Goal: Task Accomplishment & Management: Use online tool/utility

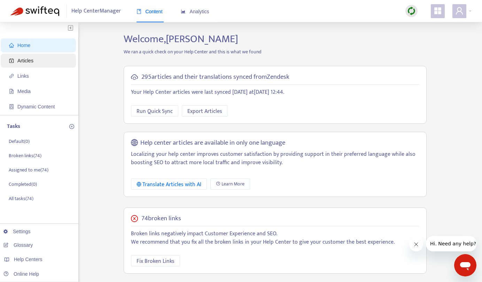
click at [42, 61] on span "Articles" at bounding box center [39, 61] width 61 height 14
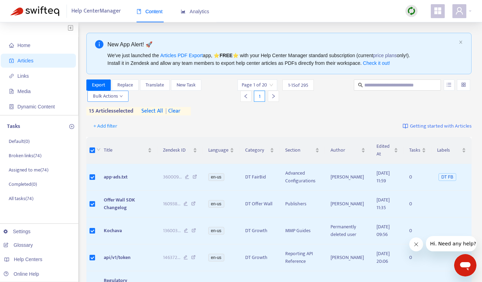
click at [122, 94] on icon "down" at bounding box center [121, 95] width 3 height 3
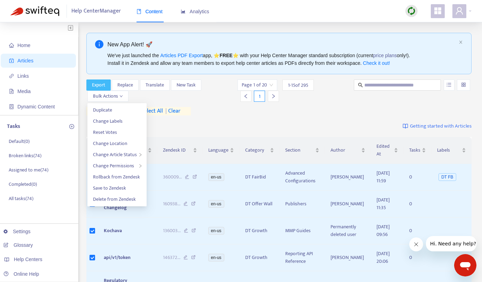
click at [99, 84] on span "Export" at bounding box center [98, 85] width 13 height 8
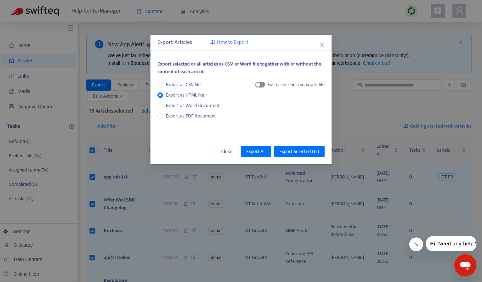
click at [257, 83] on div "button" at bounding box center [258, 85] width 4 height 4
click at [251, 148] on span "Export All" at bounding box center [255, 152] width 19 height 8
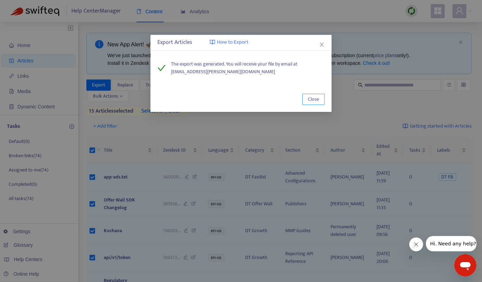
click at [311, 97] on span "Close" at bounding box center [313, 99] width 11 height 8
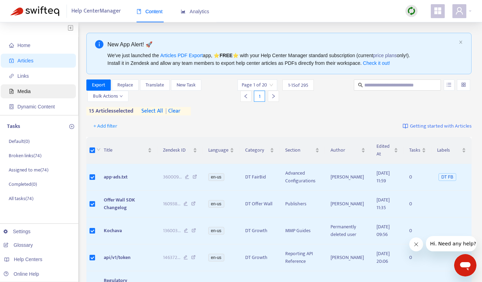
click at [30, 87] on span "Media" at bounding box center [39, 91] width 61 height 14
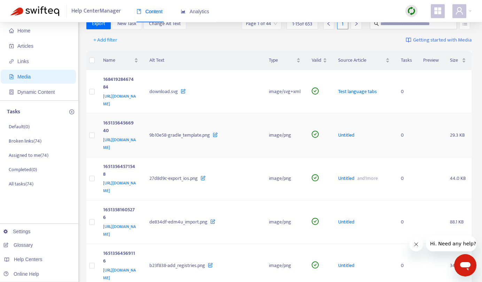
scroll to position [14, 0]
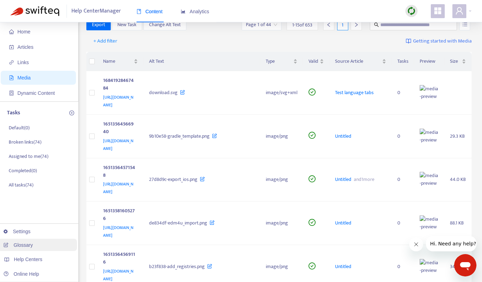
click at [17, 244] on link "Glossary" at bounding box center [17, 245] width 29 height 6
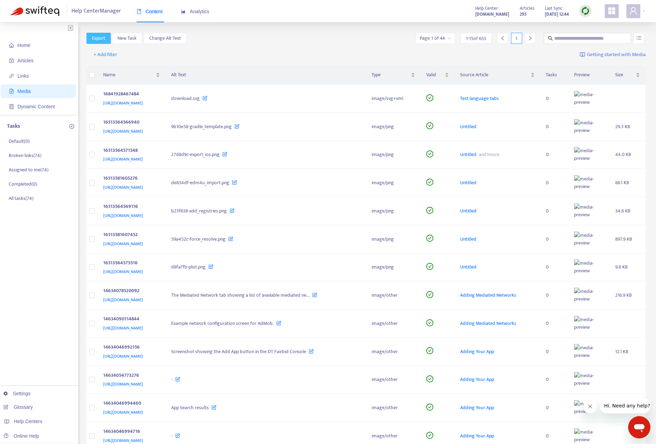
click at [101, 37] on span "Export" at bounding box center [98, 39] width 13 height 8
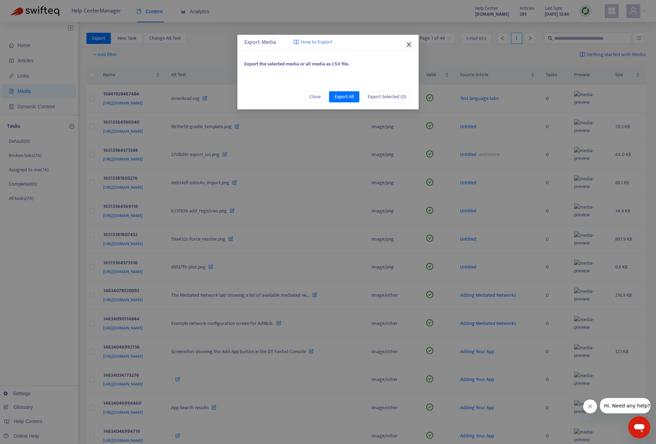
click at [411, 43] on icon "close" at bounding box center [409, 45] width 6 height 6
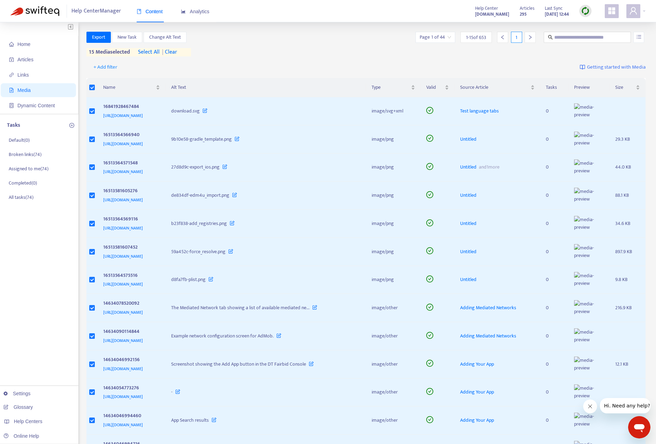
scroll to position [2, 0]
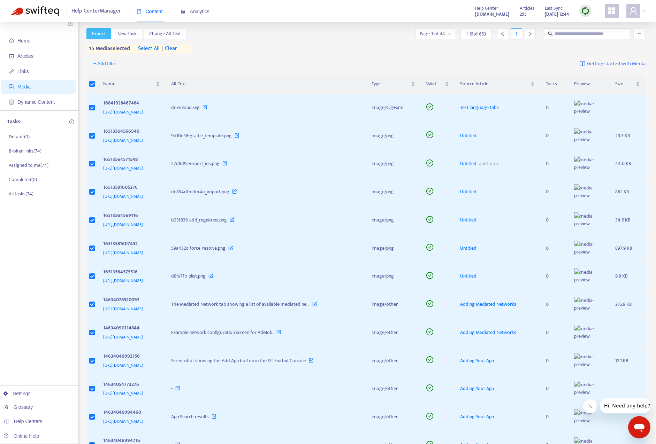
click at [100, 36] on span "Export" at bounding box center [98, 34] width 13 height 8
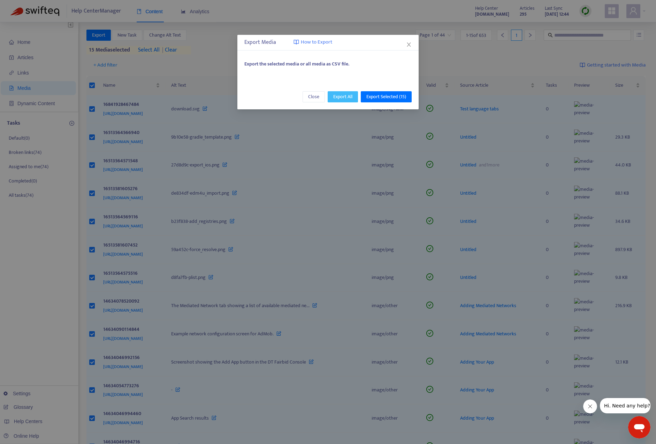
click at [343, 96] on span "Export All" at bounding box center [342, 97] width 19 height 8
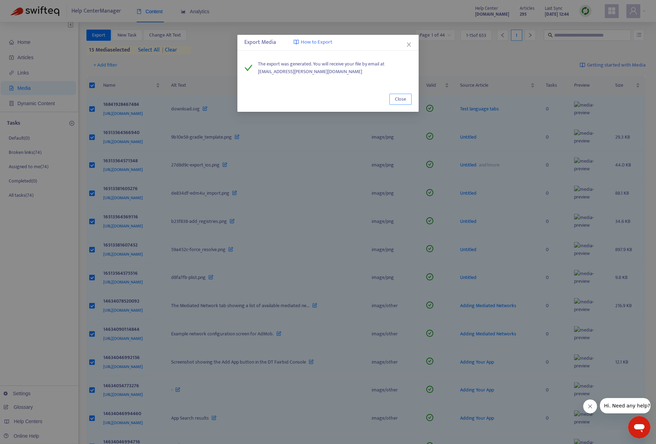
click at [397, 100] on span "Close" at bounding box center [400, 99] width 11 height 8
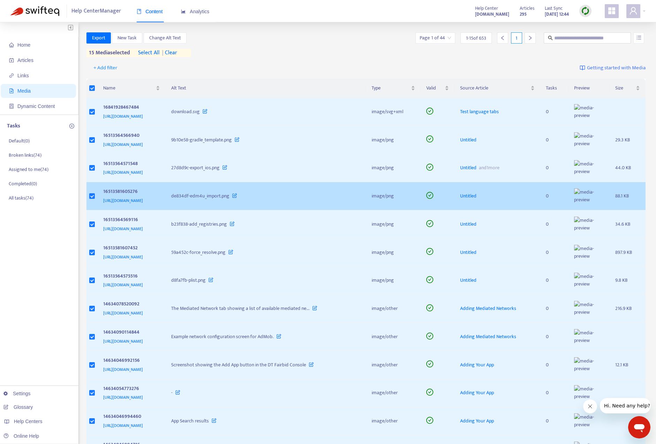
scroll to position [0, 0]
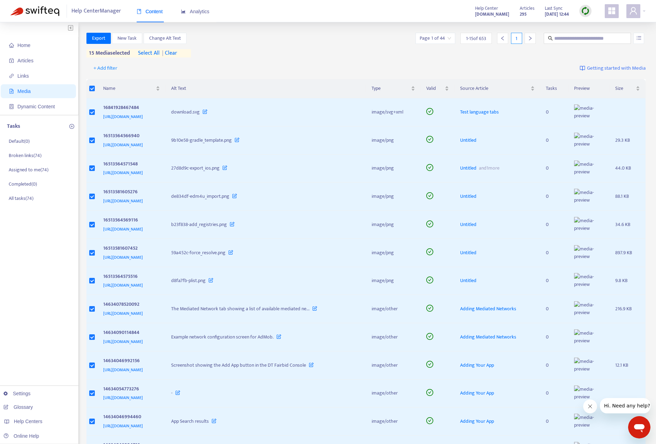
click at [482, 70] on span "Getting started with Media" at bounding box center [616, 68] width 59 height 8
click at [390, 71] on div "+ Add filter Getting started with Media" at bounding box center [365, 69] width 559 height 19
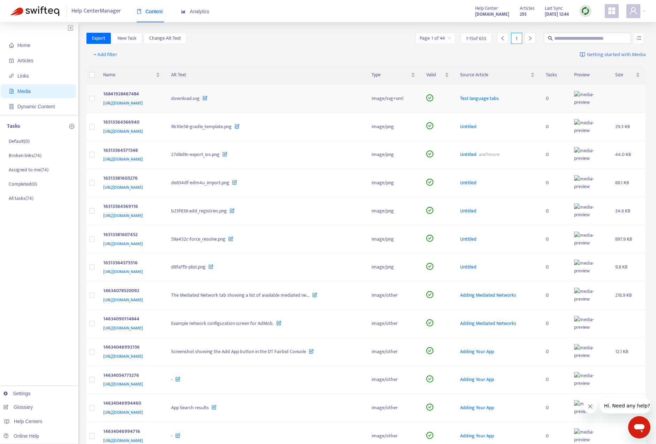
click at [143, 104] on span "[URL][DOMAIN_NAME]" at bounding box center [123, 103] width 40 height 7
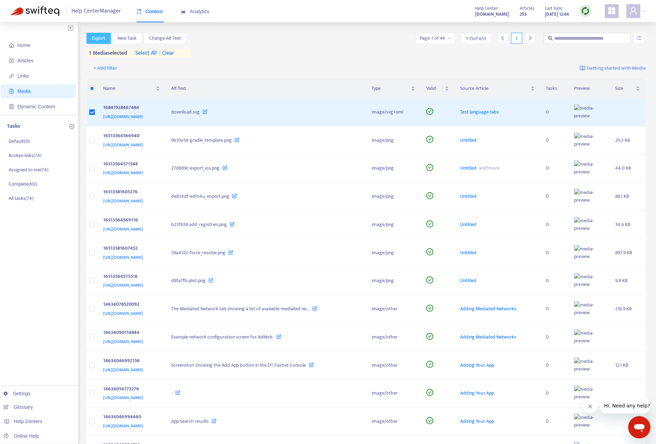
click at [101, 33] on button "Export" at bounding box center [98, 38] width 24 height 11
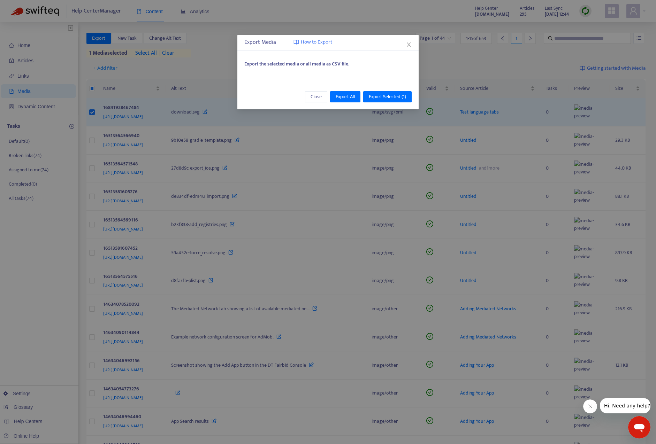
click at [324, 42] on span "How to Export" at bounding box center [316, 42] width 31 height 8
click at [406, 43] on icon "close" at bounding box center [409, 45] width 6 height 6
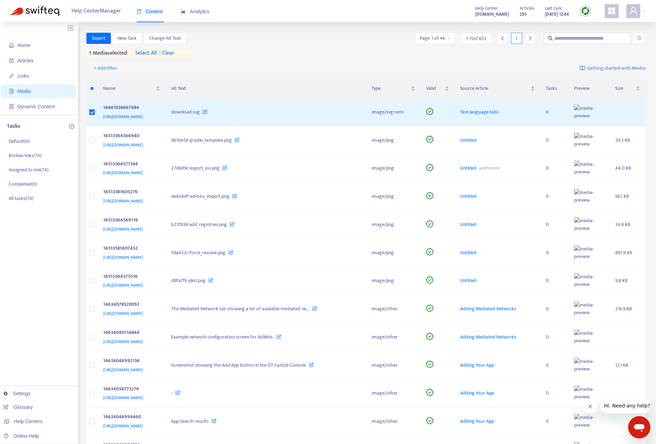
click at [98, 12] on span "Help Center Manager" at bounding box center [95, 11] width 49 height 13
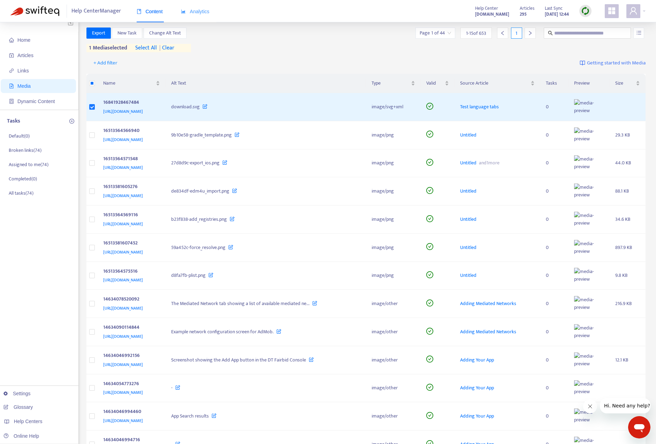
scroll to position [6, 0]
click at [28, 54] on span "Articles" at bounding box center [25, 55] width 16 height 6
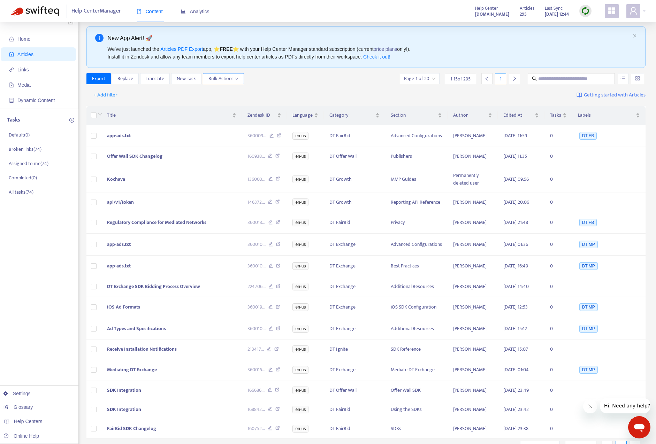
click at [233, 75] on span "Bulk Actions" at bounding box center [223, 79] width 30 height 8
click at [362, 79] on div "Export Replace Translate New Task Bulk Actions Page 1 of 20 1 - 15 of 295 1" at bounding box center [365, 78] width 559 height 11
click at [238, 78] on icon "down" at bounding box center [236, 78] width 3 height 3
click at [33, 84] on span "Media" at bounding box center [39, 85] width 61 height 14
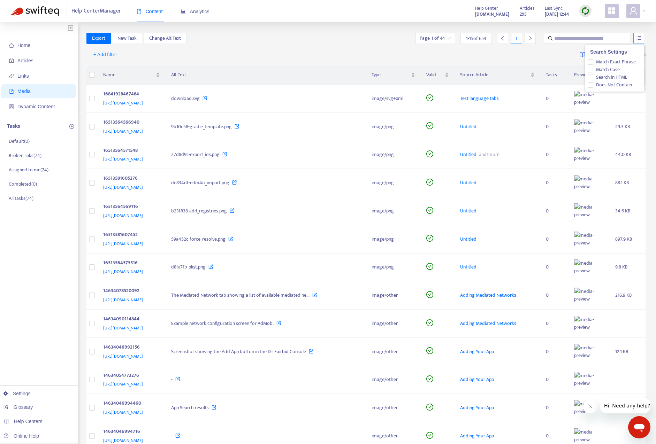
click at [482, 38] on icon "unordered-list" at bounding box center [638, 38] width 5 height 5
click at [482, 75] on th "Tasks" at bounding box center [554, 75] width 29 height 19
click at [475, 38] on span "1 - 15 of 653" at bounding box center [476, 38] width 20 height 7
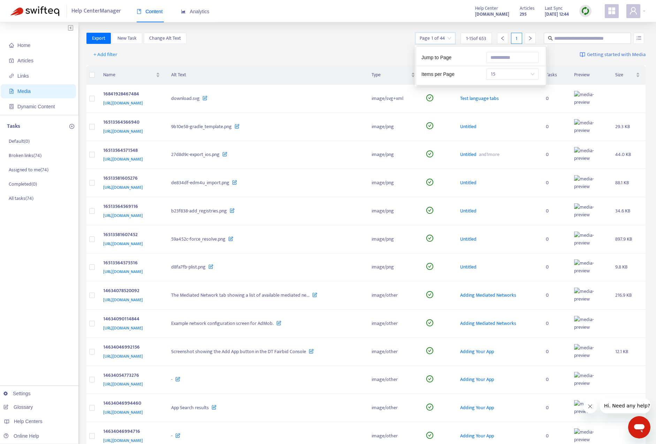
click at [445, 40] on input "search" at bounding box center [435, 38] width 31 height 10
click at [482, 74] on div "15" at bounding box center [512, 74] width 52 height 11
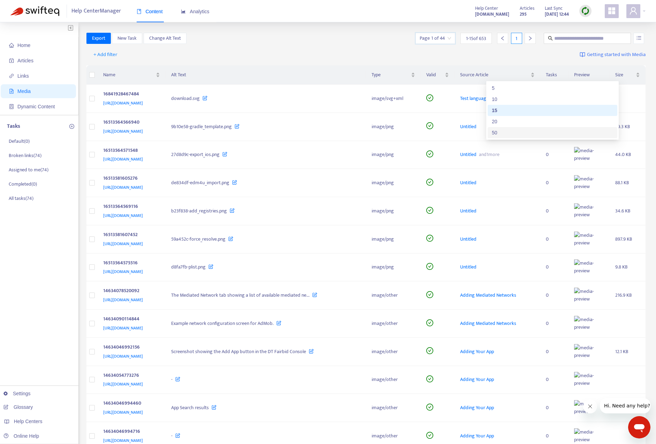
click at [482, 134] on div "50" at bounding box center [552, 133] width 121 height 8
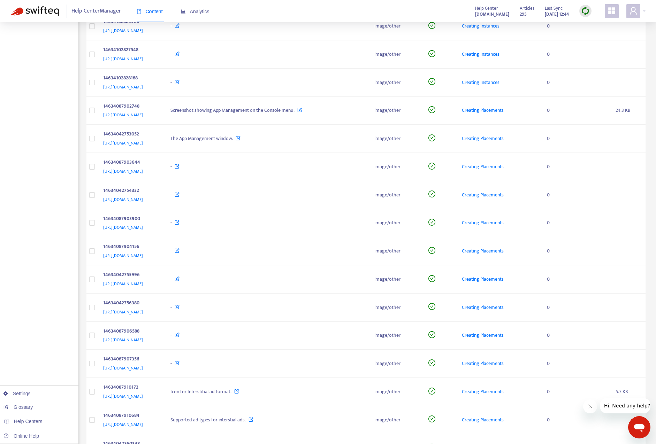
scroll to position [1123, 0]
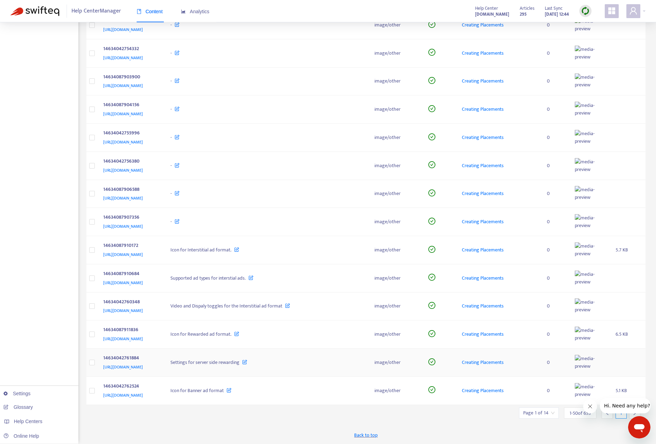
drag, startPoint x: 100, startPoint y: 367, endPoint x: 209, endPoint y: 367, distance: 109.1
click at [165, 282] on td "14634042761884 [URL][DOMAIN_NAME]" at bounding box center [132, 363] width 68 height 28
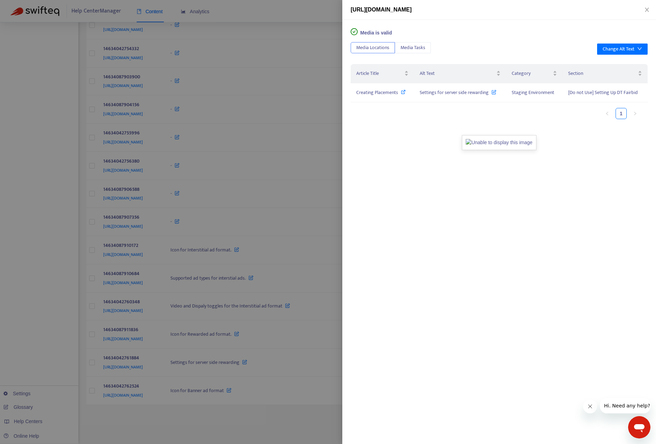
copy span "[URL][DOMAIN_NAME]"
